Goal: Task Accomplishment & Management: Manage account settings

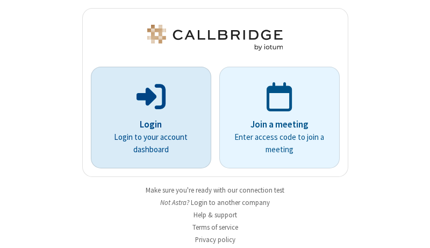
click at [147, 124] on p "Login" at bounding box center [151, 125] width 90 height 14
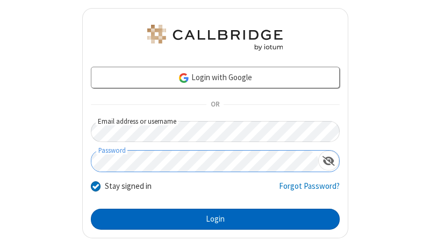
click at [211, 219] on button "Login" at bounding box center [215, 218] width 249 height 21
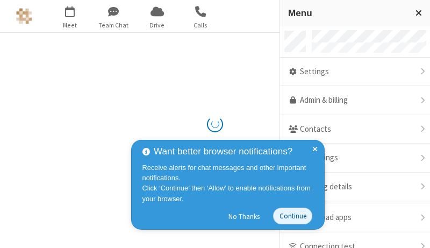
click at [351, 100] on link "Admin & billing" at bounding box center [355, 100] width 150 height 29
